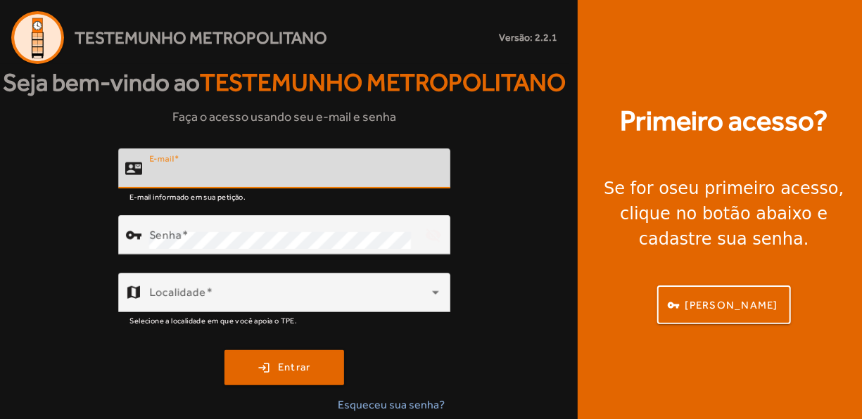
click at [281, 183] on input "E-mail" at bounding box center [294, 174] width 290 height 17
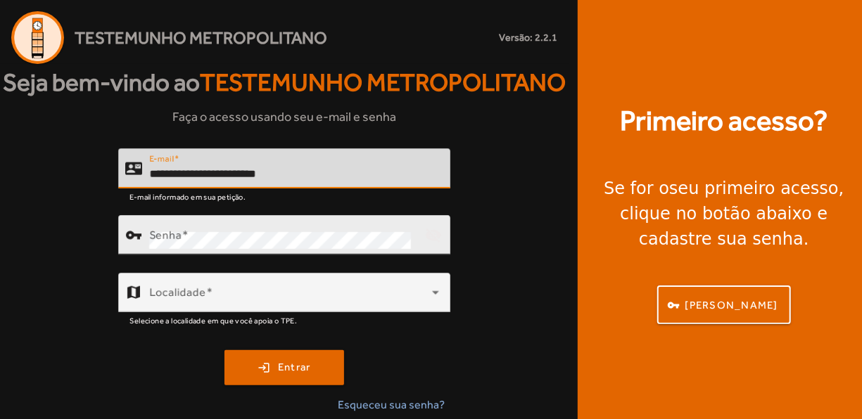
type input "**********"
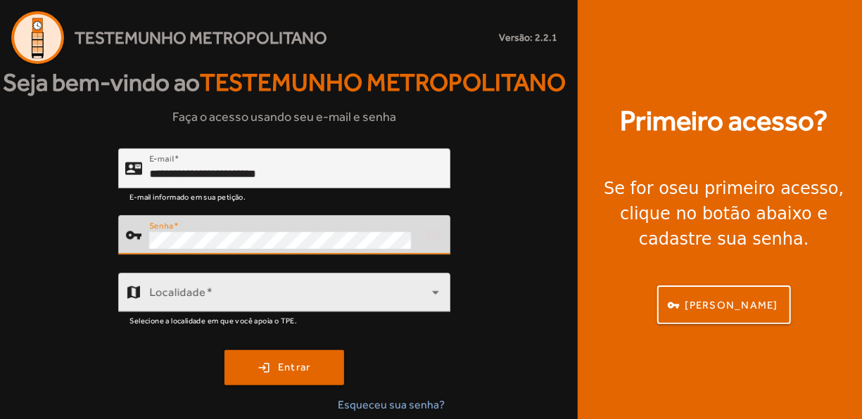
click at [270, 307] on span at bounding box center [290, 298] width 283 height 17
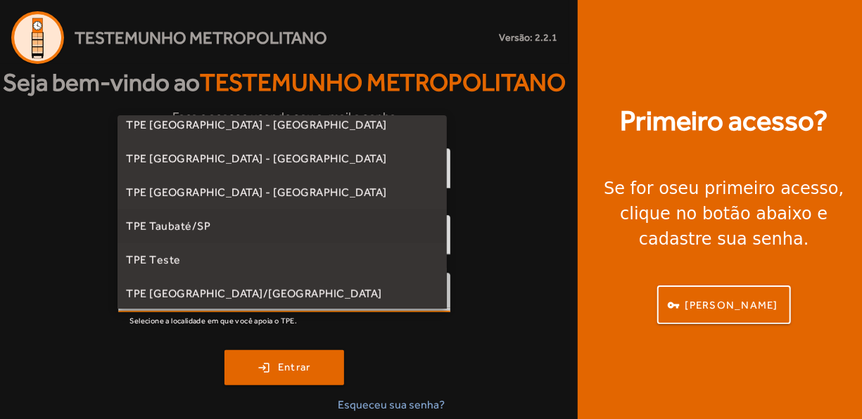
scroll to position [391, 0]
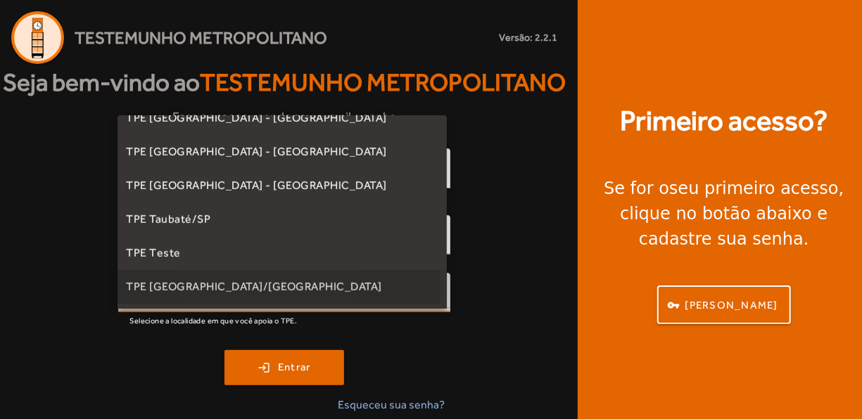
click at [220, 289] on span "TPE [GEOGRAPHIC_DATA]/[GEOGRAPHIC_DATA]" at bounding box center [254, 287] width 256 height 17
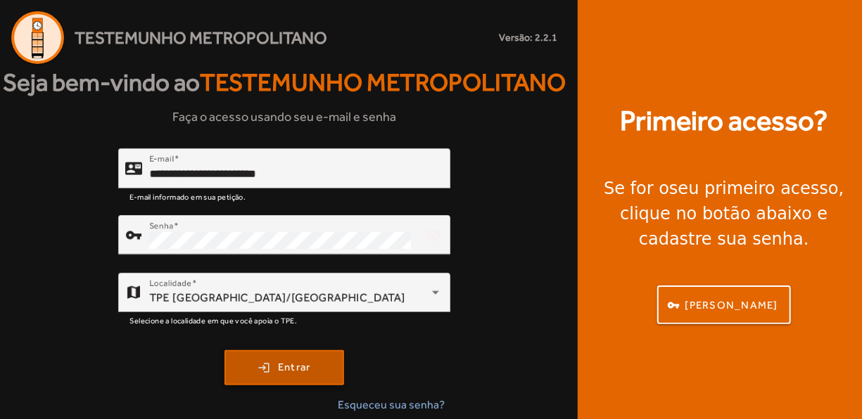
click at [272, 385] on span "submit" at bounding box center [284, 368] width 117 height 34
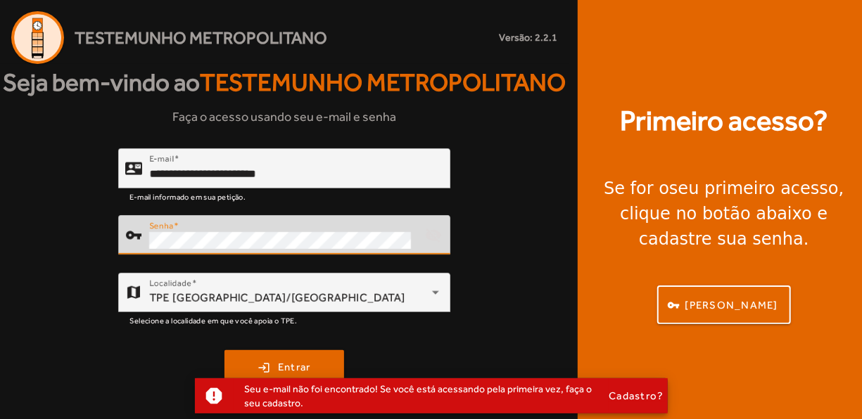
scroll to position [42, 0]
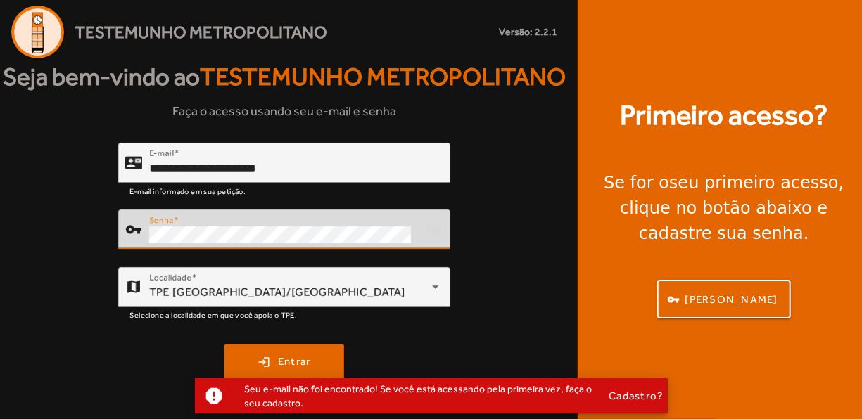
click at [115, 232] on div "**********" at bounding box center [284, 281] width 569 height 277
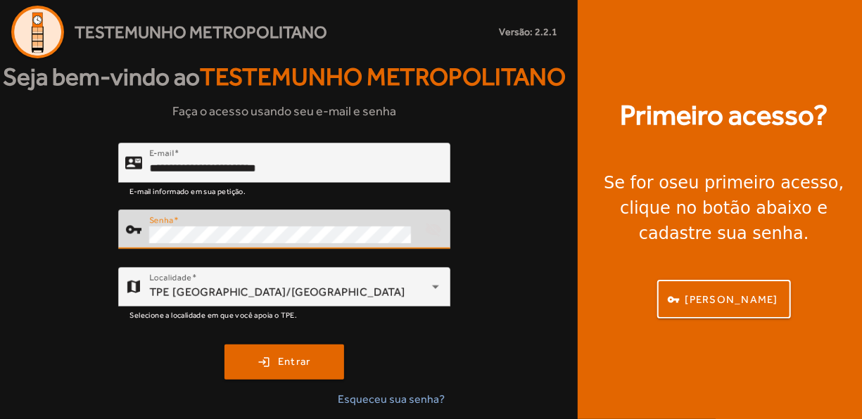
click at [85, 336] on div "**********" at bounding box center [284, 281] width 569 height 277
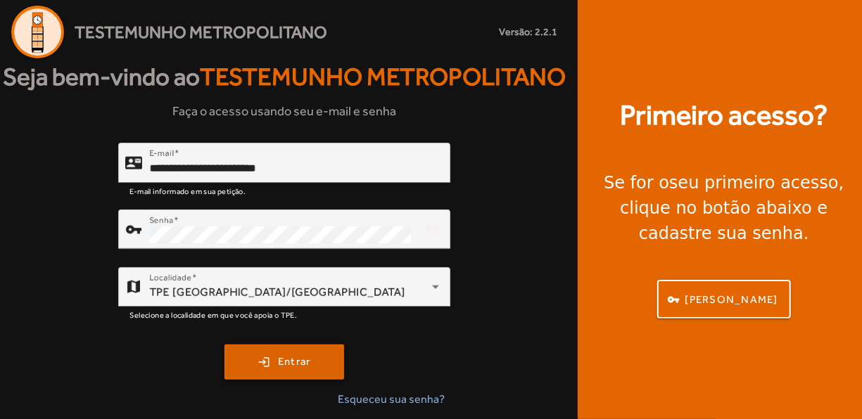
click at [286, 365] on span "Entrar" at bounding box center [294, 362] width 33 height 16
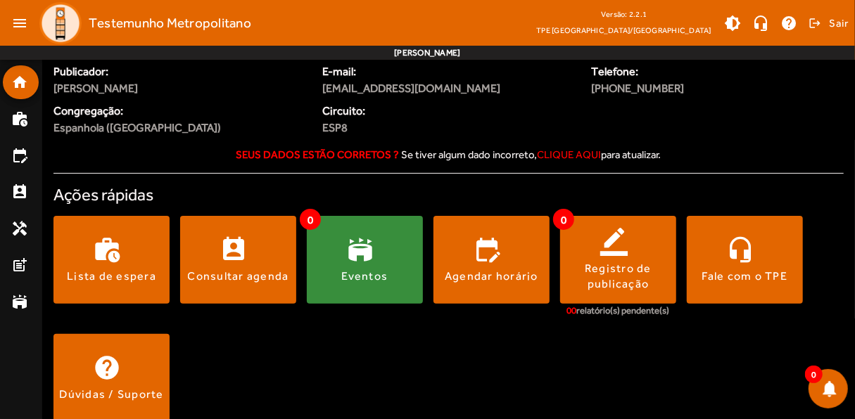
scroll to position [58, 0]
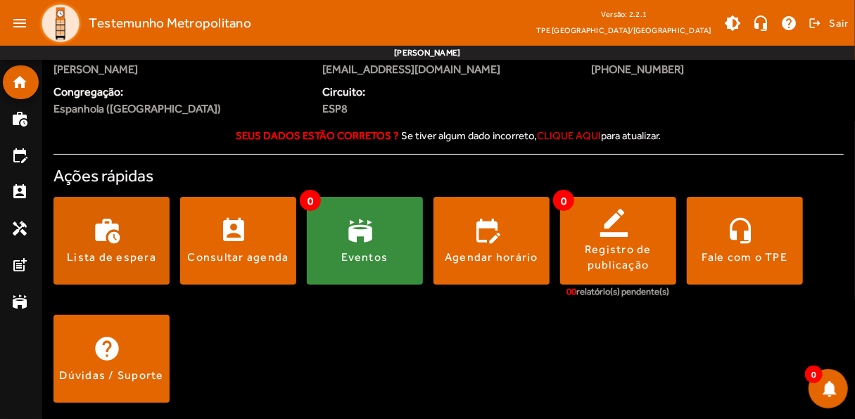
click at [132, 239] on span at bounding box center [111, 241] width 116 height 34
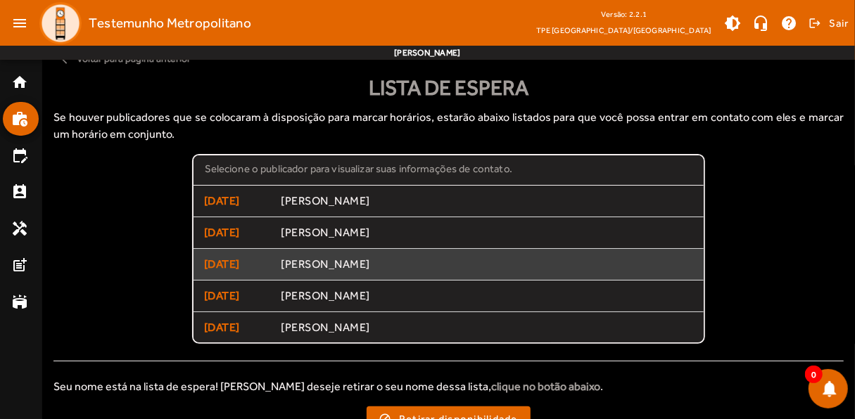
scroll to position [27, 0]
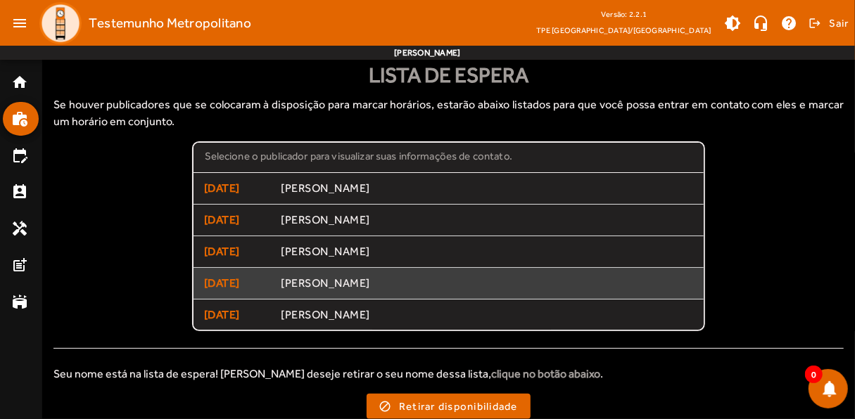
click at [242, 283] on span "[DATE]" at bounding box center [237, 283] width 67 height 17
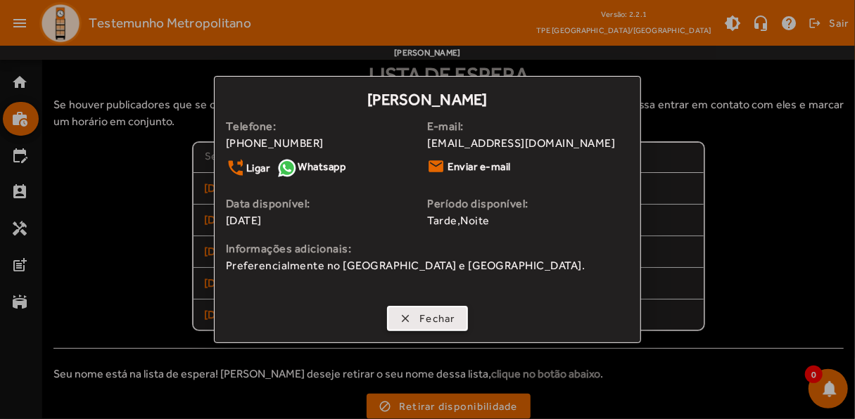
click at [406, 317] on span "button" at bounding box center [427, 319] width 78 height 34
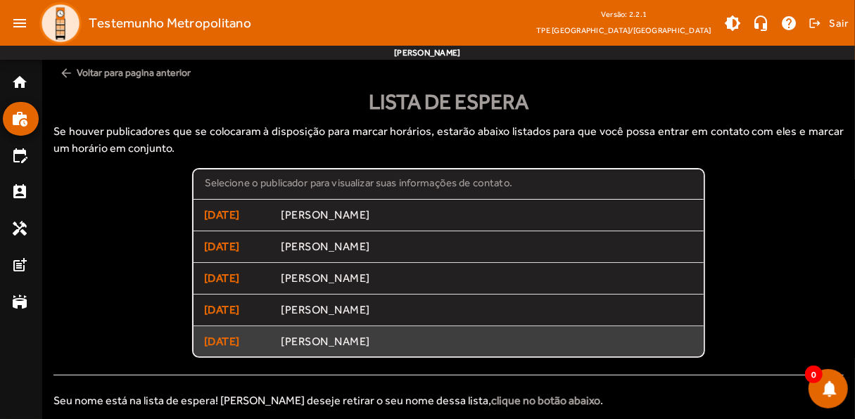
scroll to position [27, 0]
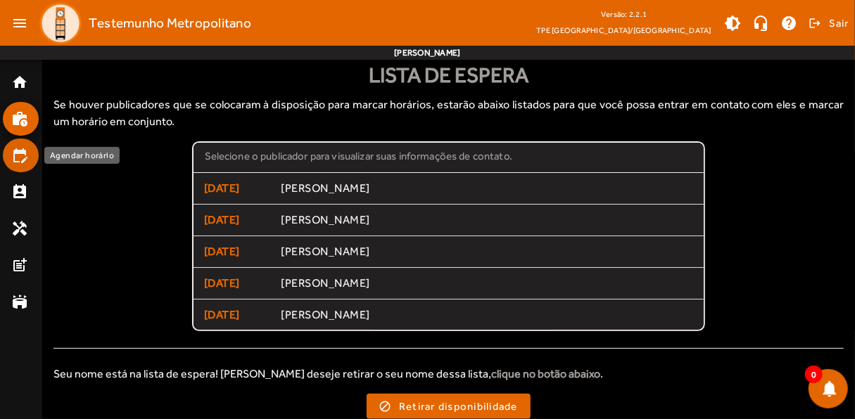
click at [8, 158] on mat-list-item "edit_calendar" at bounding box center [21, 156] width 36 height 34
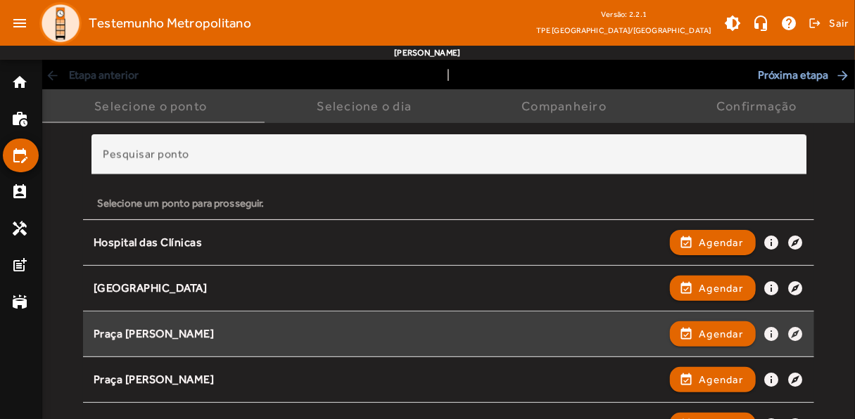
scroll to position [141, 0]
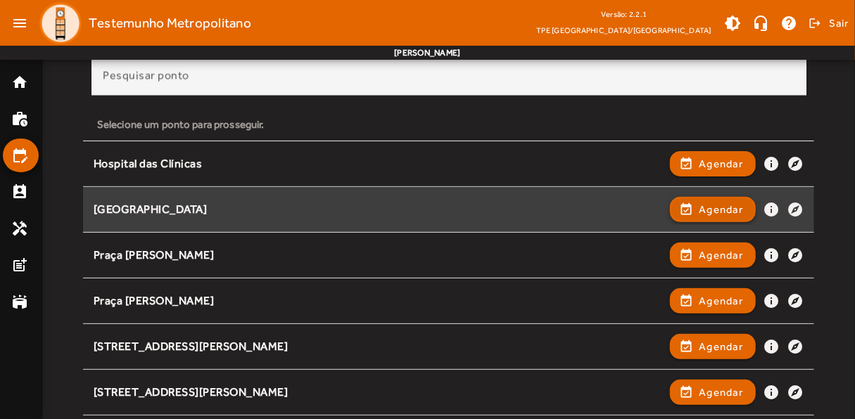
click at [726, 205] on span "Agendar" at bounding box center [722, 209] width 44 height 17
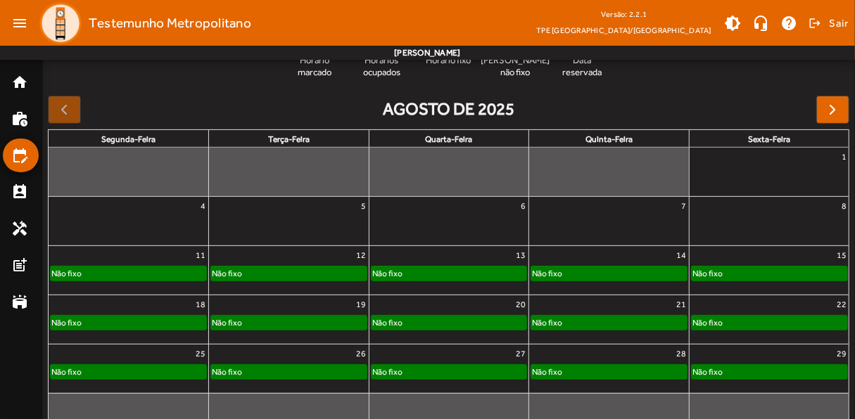
scroll to position [204, 0]
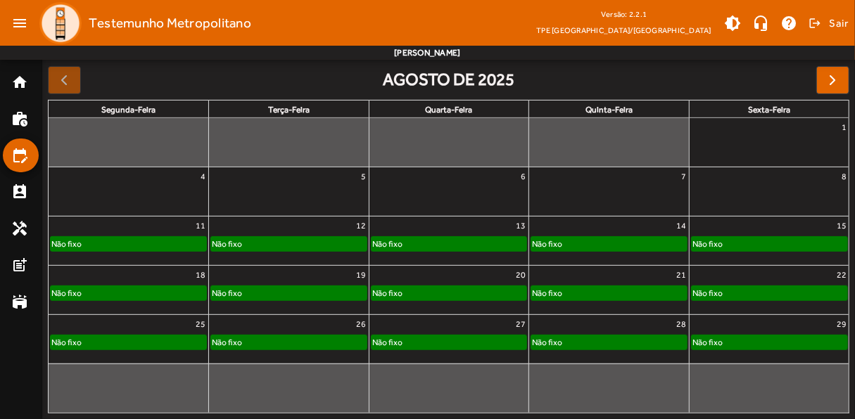
click at [127, 287] on div "Não fixo" at bounding box center [129, 293] width 156 height 14
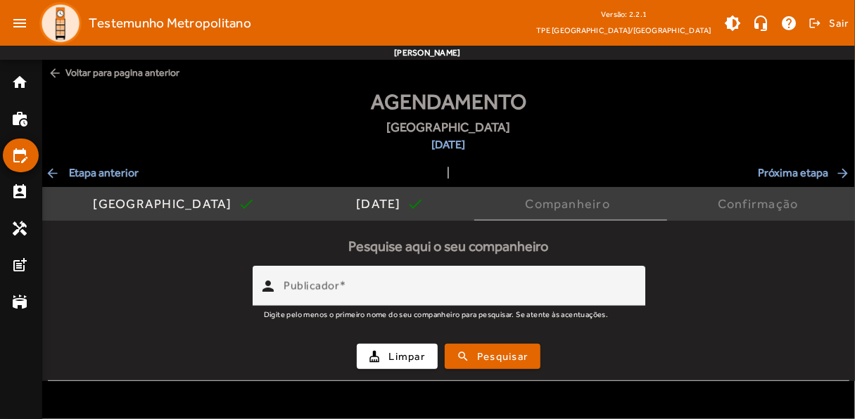
scroll to position [0, 0]
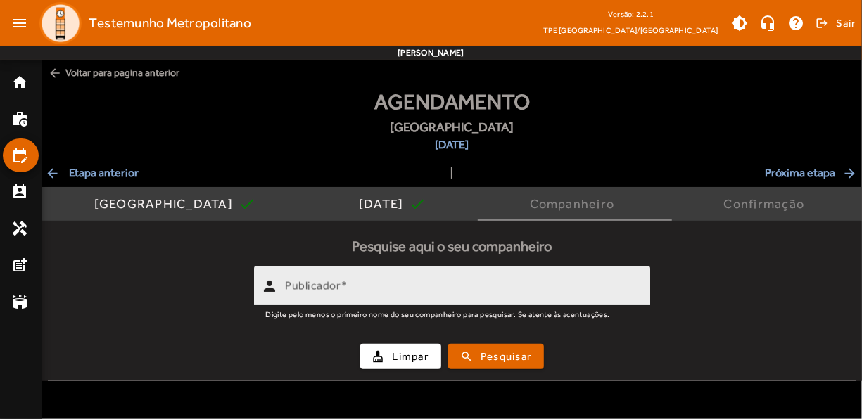
click at [331, 284] on mat-label "Publicador" at bounding box center [313, 285] width 56 height 13
click at [331, 284] on input "Publicador" at bounding box center [462, 292] width 354 height 17
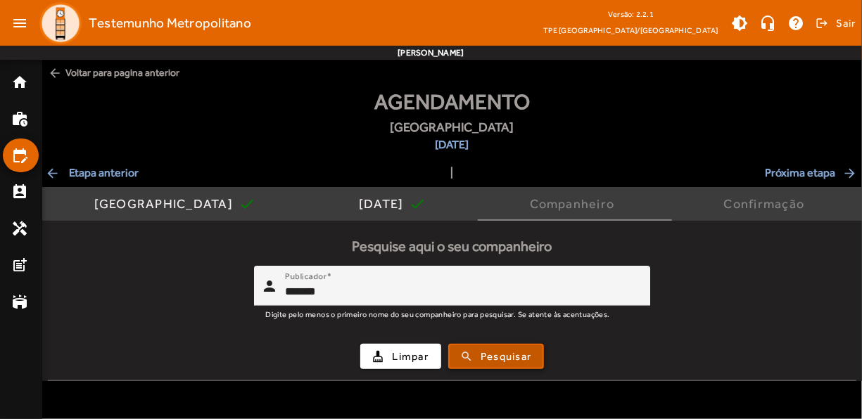
click at [498, 363] on button "search Pesquisar" at bounding box center [496, 356] width 96 height 25
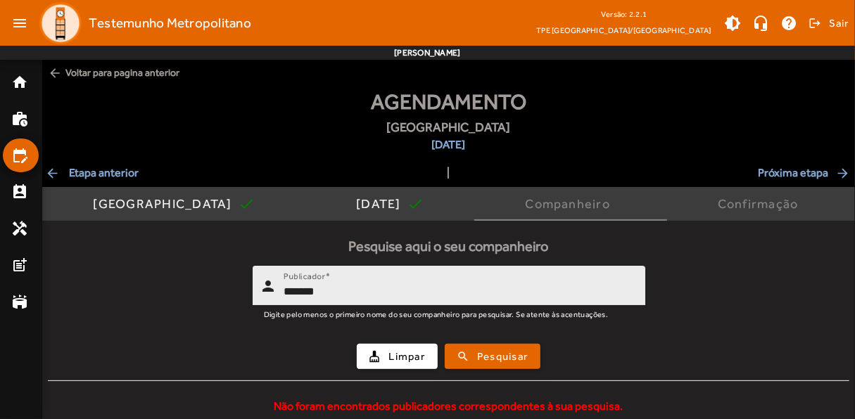
click at [336, 288] on input "*******" at bounding box center [459, 292] width 350 height 17
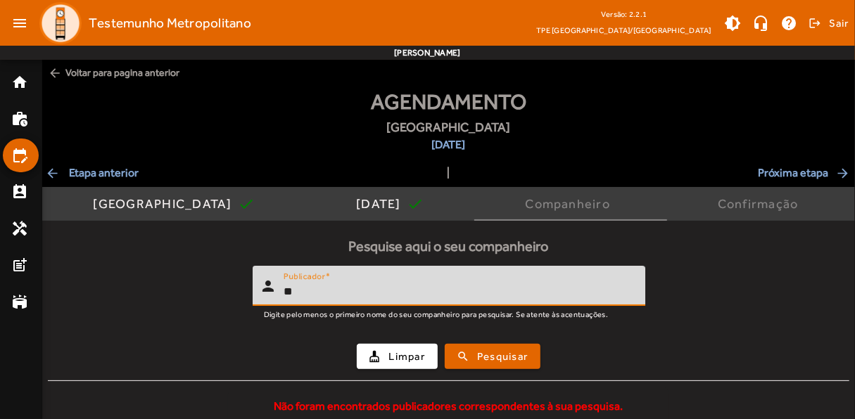
type input "*"
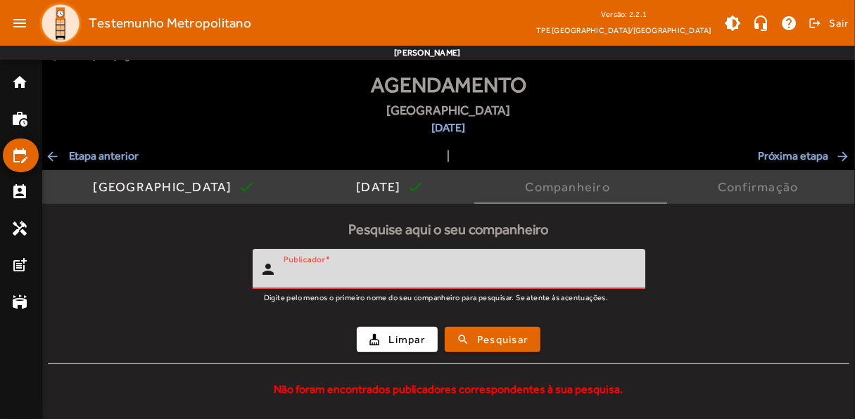
click at [53, 155] on mat-icon "arrow_back" at bounding box center [53, 156] width 17 height 14
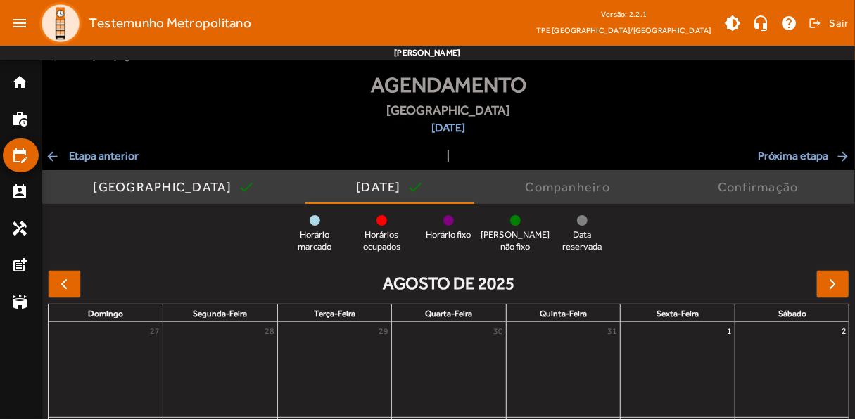
scroll to position [0, 0]
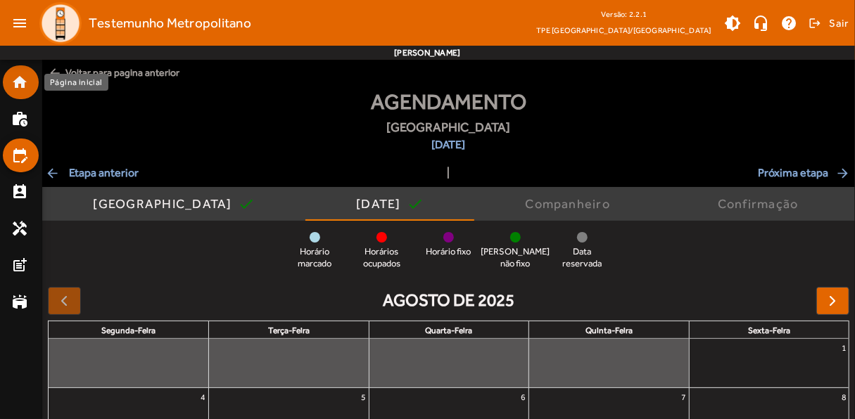
click at [16, 76] on mat-icon "home" at bounding box center [19, 82] width 17 height 17
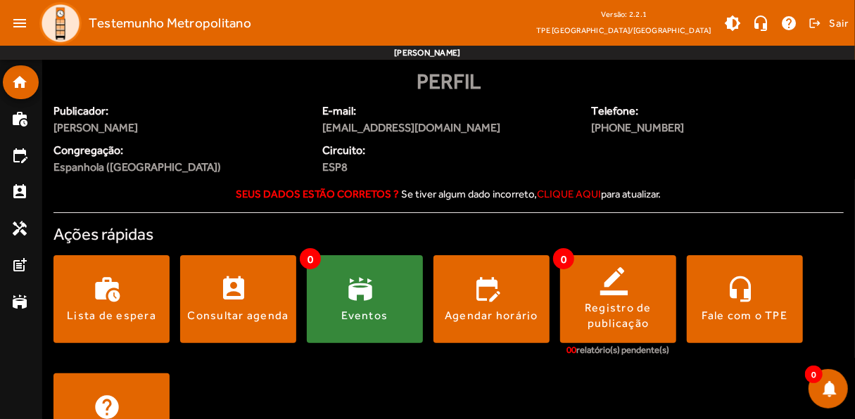
scroll to position [58, 0]
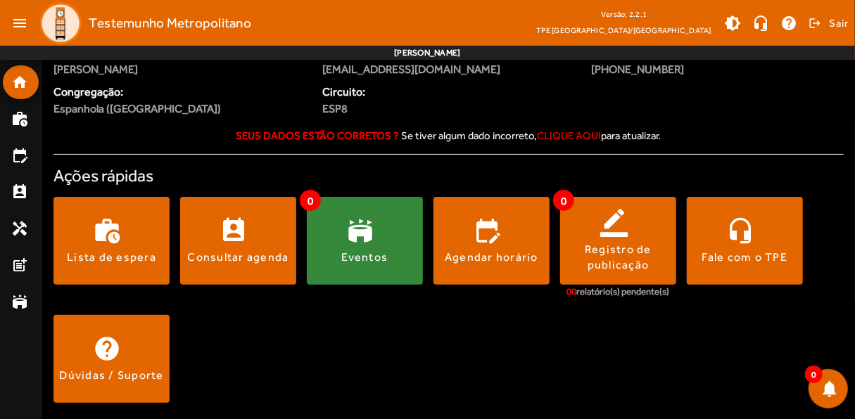
click at [371, 251] on div "Eventos" at bounding box center [365, 257] width 46 height 15
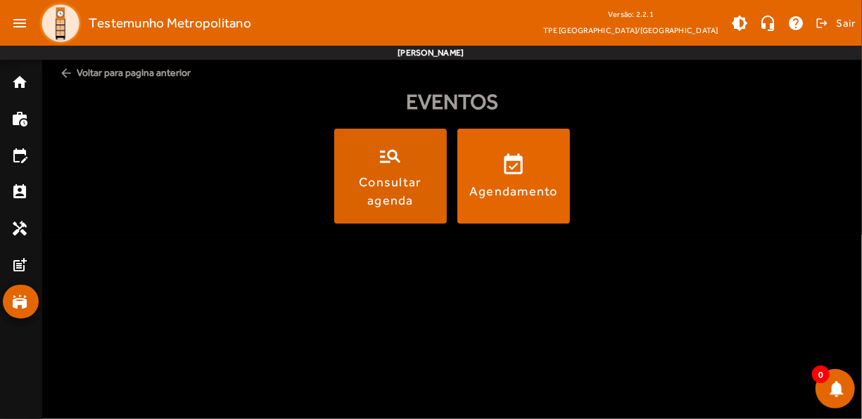
click at [365, 189] on div "Consultar agenda" at bounding box center [390, 190] width 107 height 35
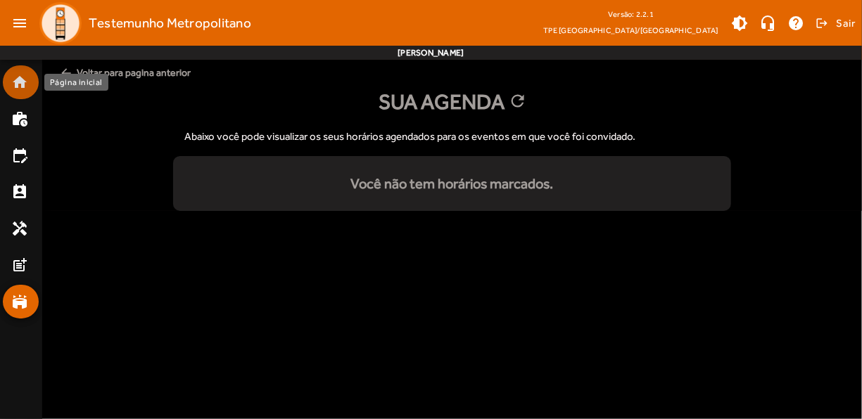
click at [13, 82] on mat-icon "home" at bounding box center [19, 82] width 17 height 17
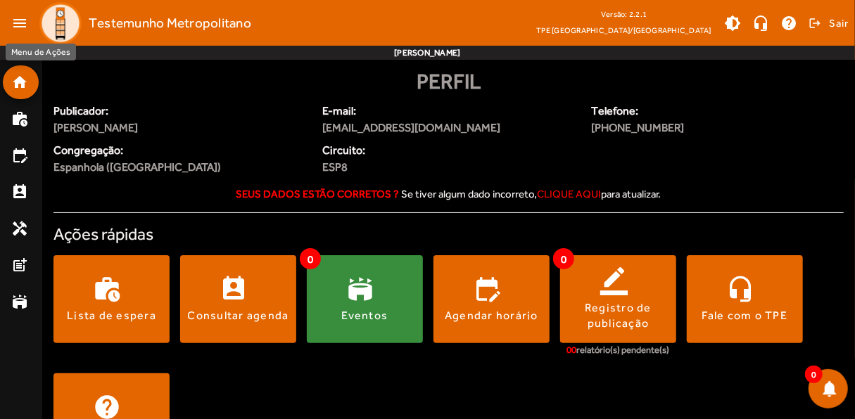
click at [18, 23] on mat-icon "menu" at bounding box center [20, 23] width 28 height 28
